Goal: Obtain resource: Download file/media

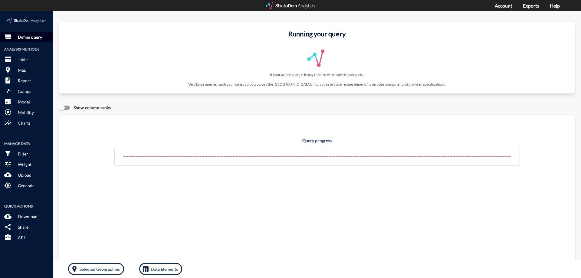
click p "Define query"
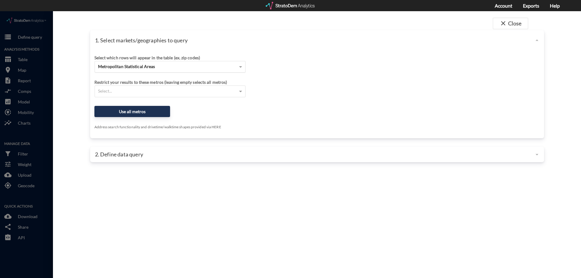
click div "Metropolitan Statistical Areas"
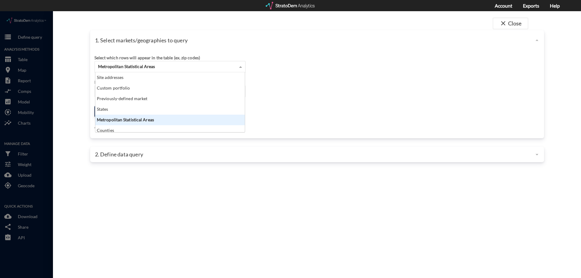
click span "Metropolitan Statistical Areas"
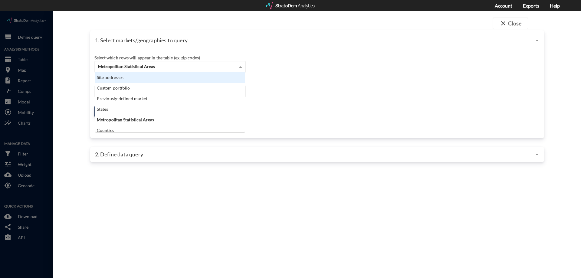
click div "Site addresses"
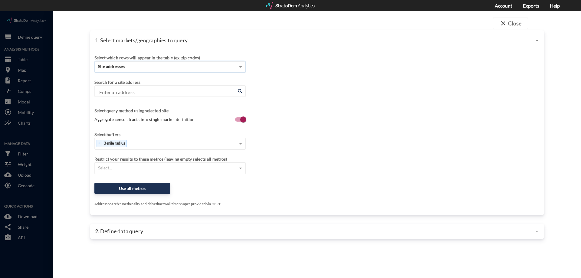
click div "Search for a site address"
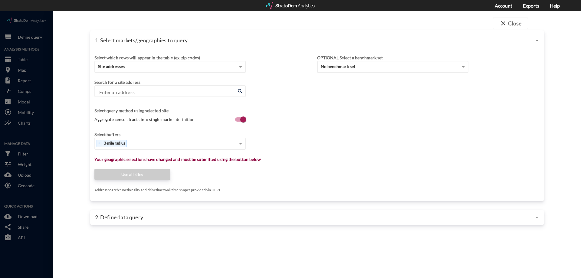
click input "Enter an address"
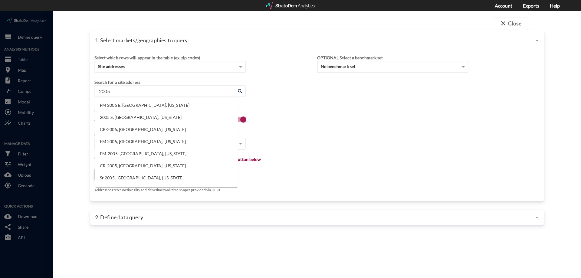
type input "2005"
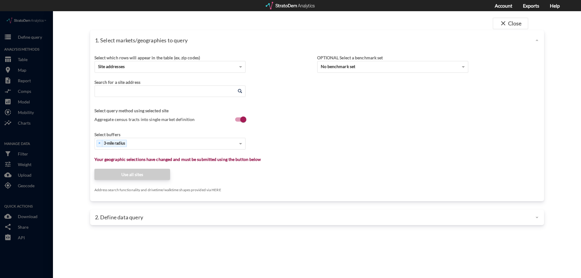
click input "Enter an address"
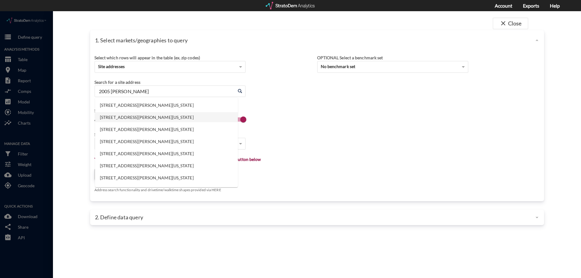
click li "[STREET_ADDRESS][PERSON_NAME][US_STATE]"
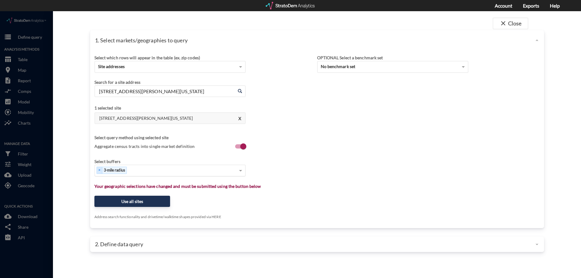
type input "[STREET_ADDRESS][PERSON_NAME][US_STATE]"
type input "1"
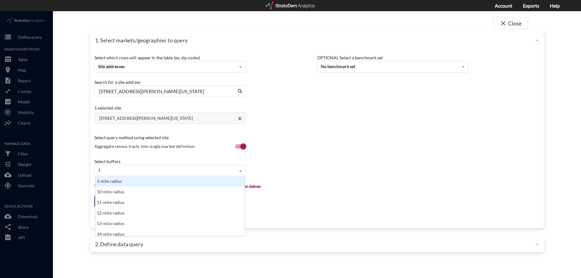
click div "1-mile radius"
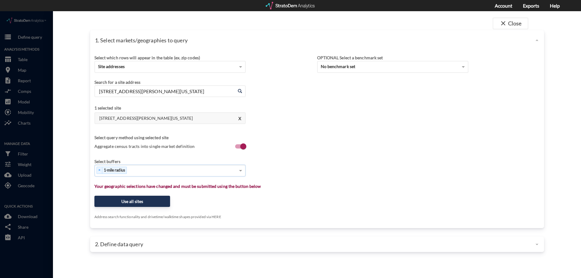
type input "3"
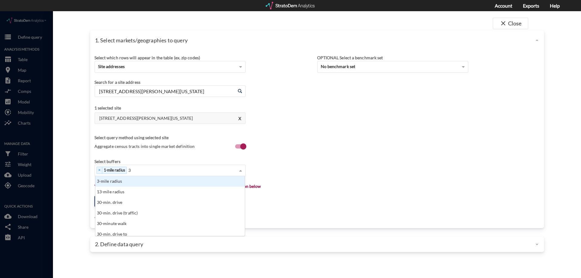
click div "3-mile radius"
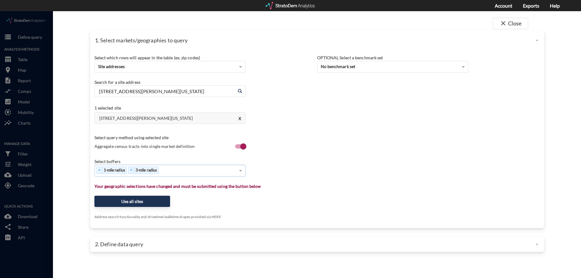
type input "5"
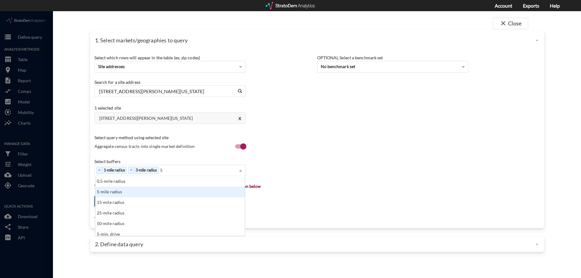
click div "5-mile radius"
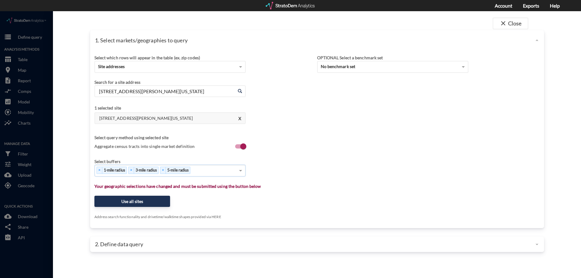
type input "1"
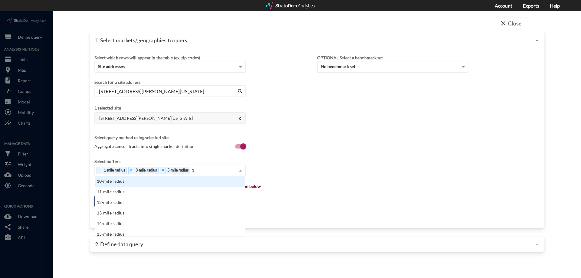
click div "10-mile radius"
click div "Search for a site address Enter an address [STREET_ADDRESS][PERSON_NAME][US_STA…"
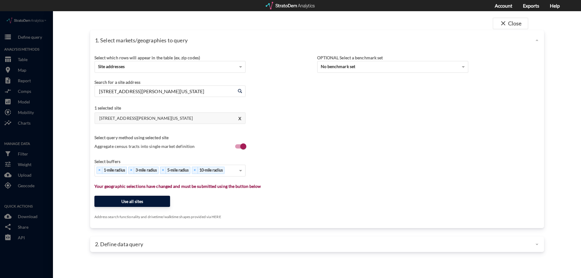
click button "Use all sites"
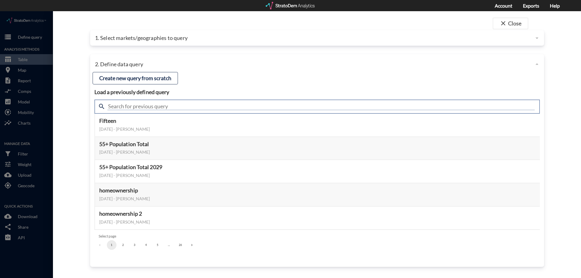
click input "text"
type input "demand"
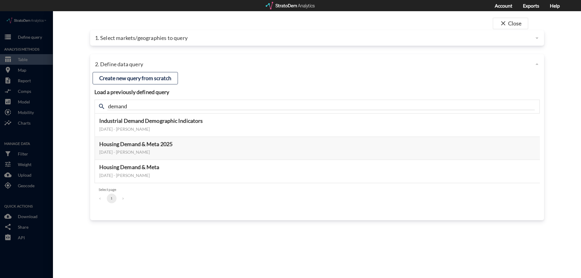
click div "2. Define data query"
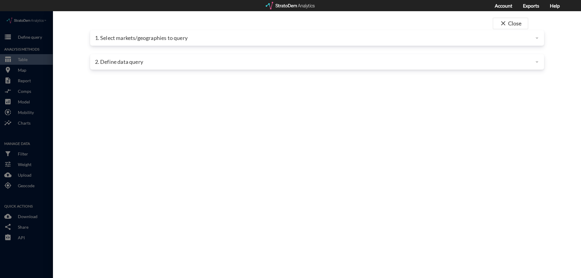
click div "close Close 1. Select markets/geographies to query Select which rows will appea…"
click div "2. Define data query"
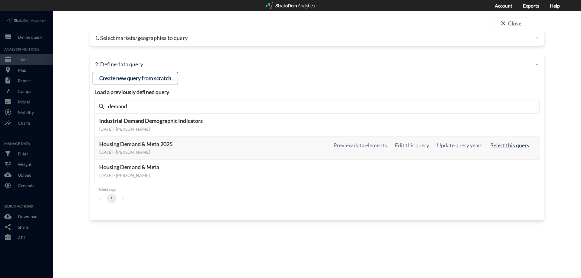
click button "Select this query"
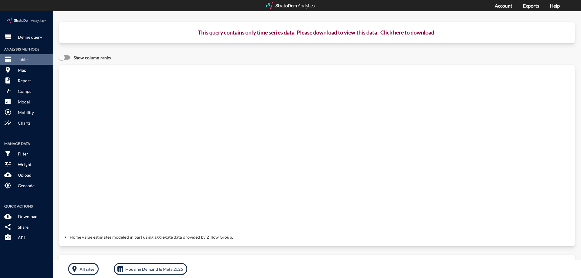
click button "Click here to download"
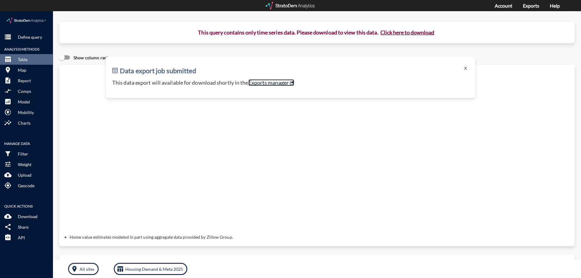
click link "Exports manager"
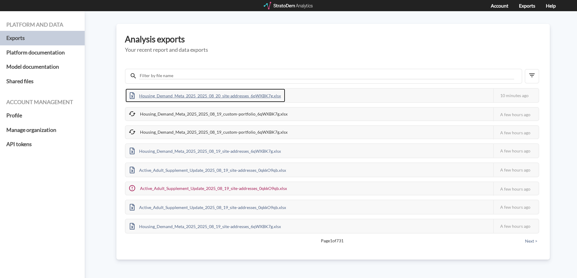
click at [212, 93] on div "Housing_Demand_Meta_2025_2025_08_20_site-addresses_6qWXBK7g.xlsx" at bounding box center [206, 96] width 160 height 14
